Goal: Task Accomplishment & Management: Manage account settings

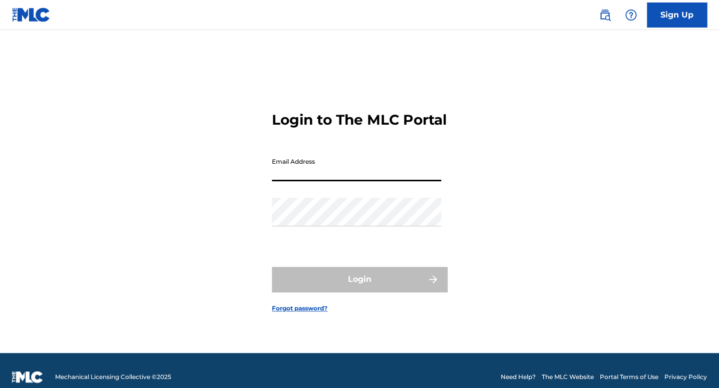
click at [314, 181] on input "Email Address" at bounding box center [356, 167] width 169 height 29
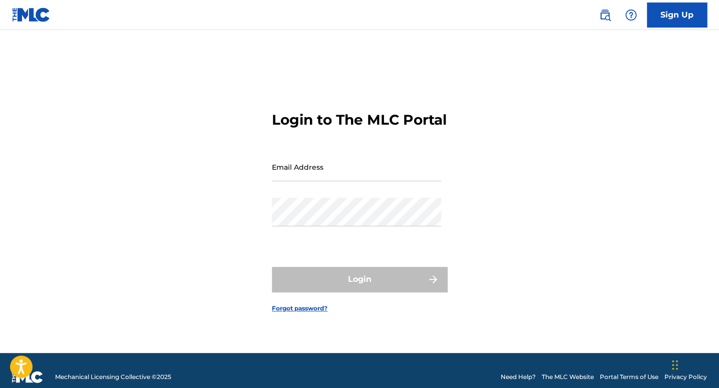
type input "[EMAIL_ADDRESS][DOMAIN_NAME]"
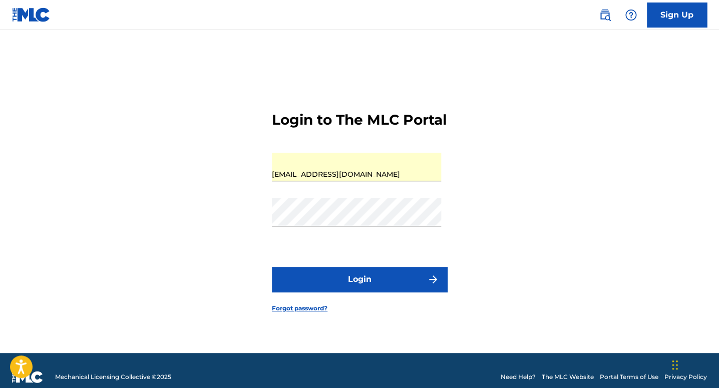
click at [347, 289] on button "Login" at bounding box center [359, 279] width 175 height 25
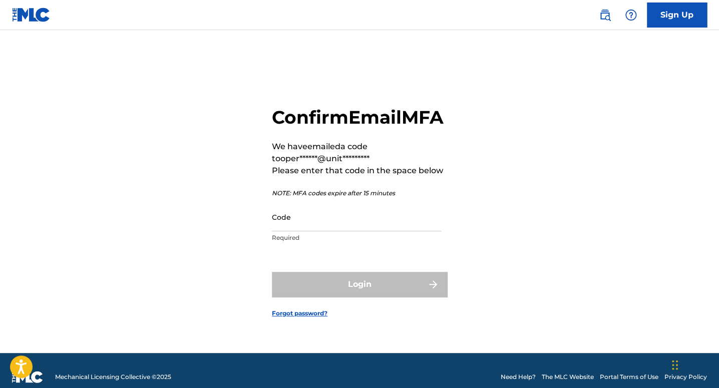
click at [320, 231] on input "Code" at bounding box center [356, 217] width 169 height 29
click at [292, 231] on input "Code" at bounding box center [356, 217] width 169 height 29
paste input "097013"
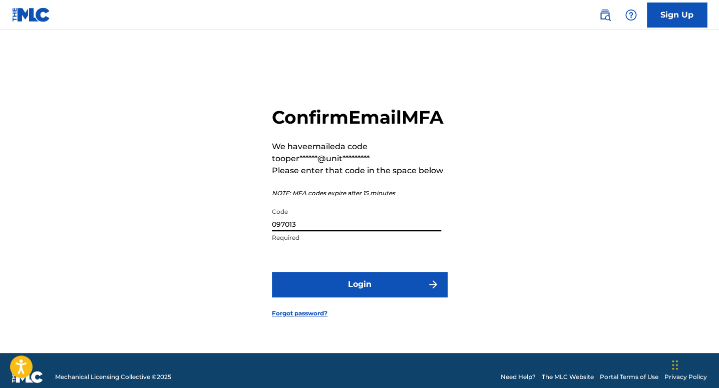
type input "097013"
click at [272, 272] on button "Login" at bounding box center [359, 284] width 175 height 25
